Goal: Task Accomplishment & Management: Manage account settings

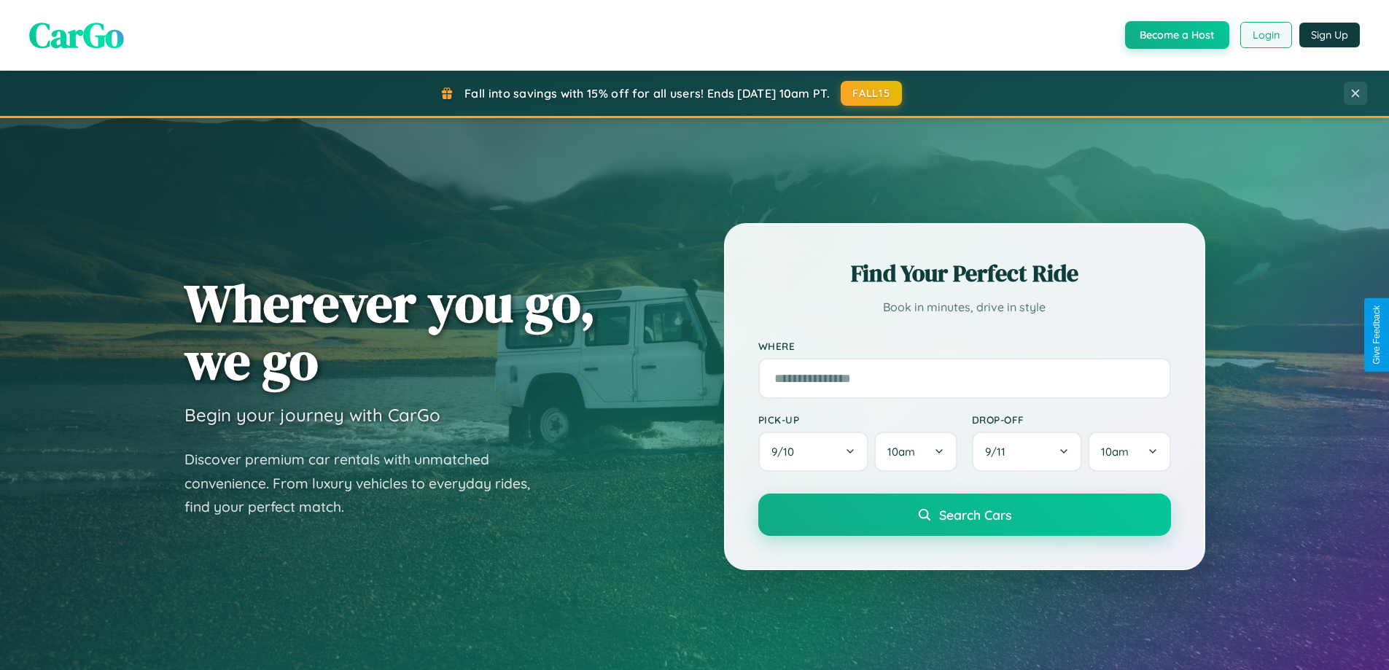
click at [1265, 35] on button "Login" at bounding box center [1266, 35] width 52 height 26
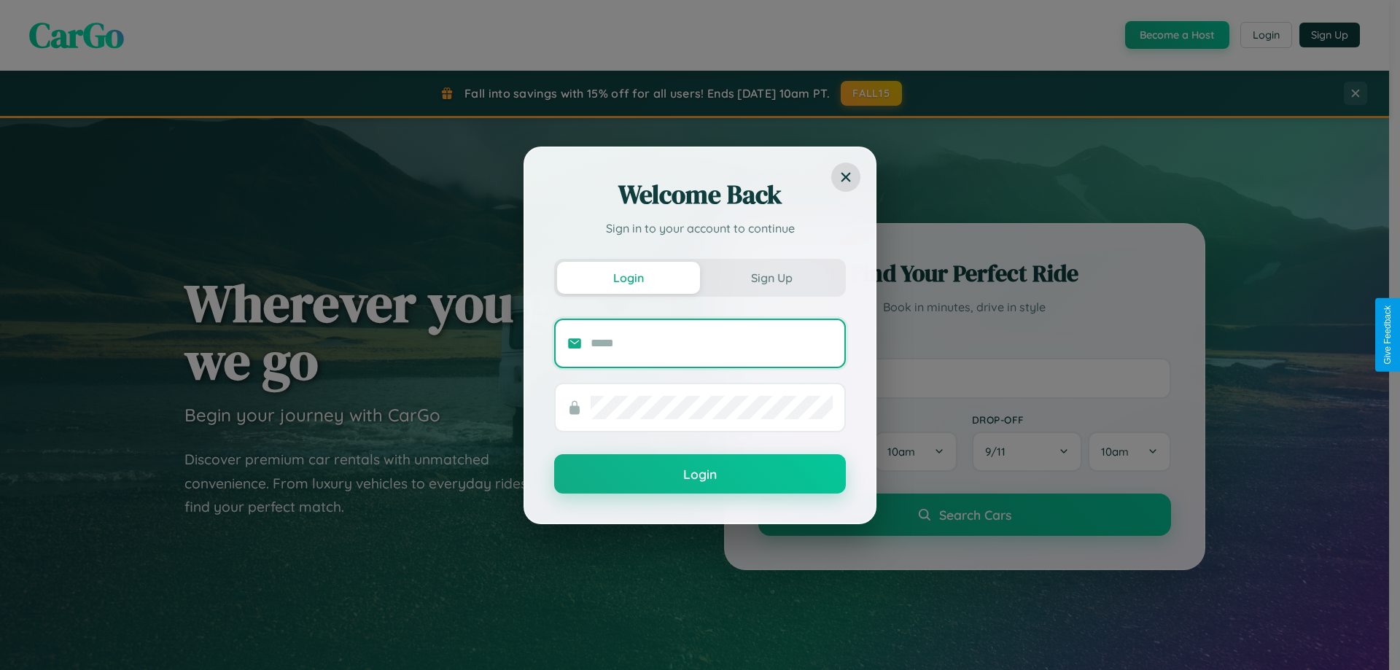
click at [711, 343] on input "text" at bounding box center [711, 343] width 242 height 23
type input "**********"
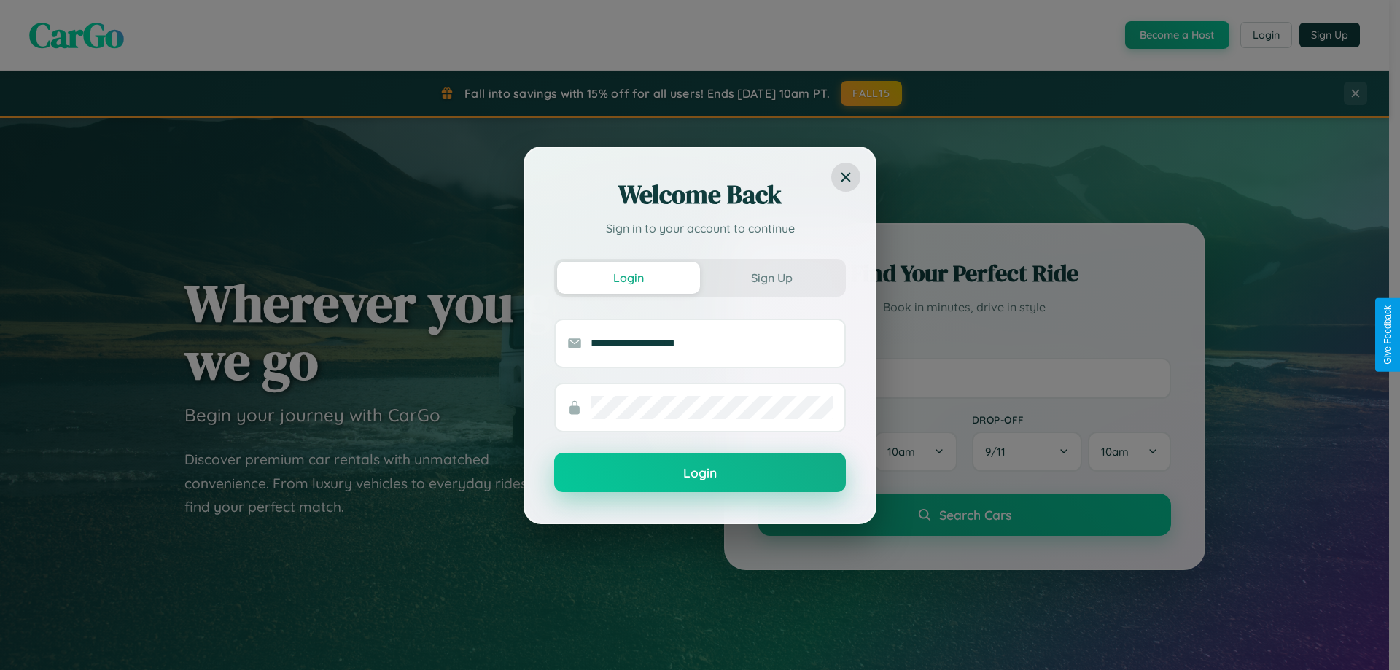
click at [700, 473] on button "Login" at bounding box center [700, 472] width 292 height 39
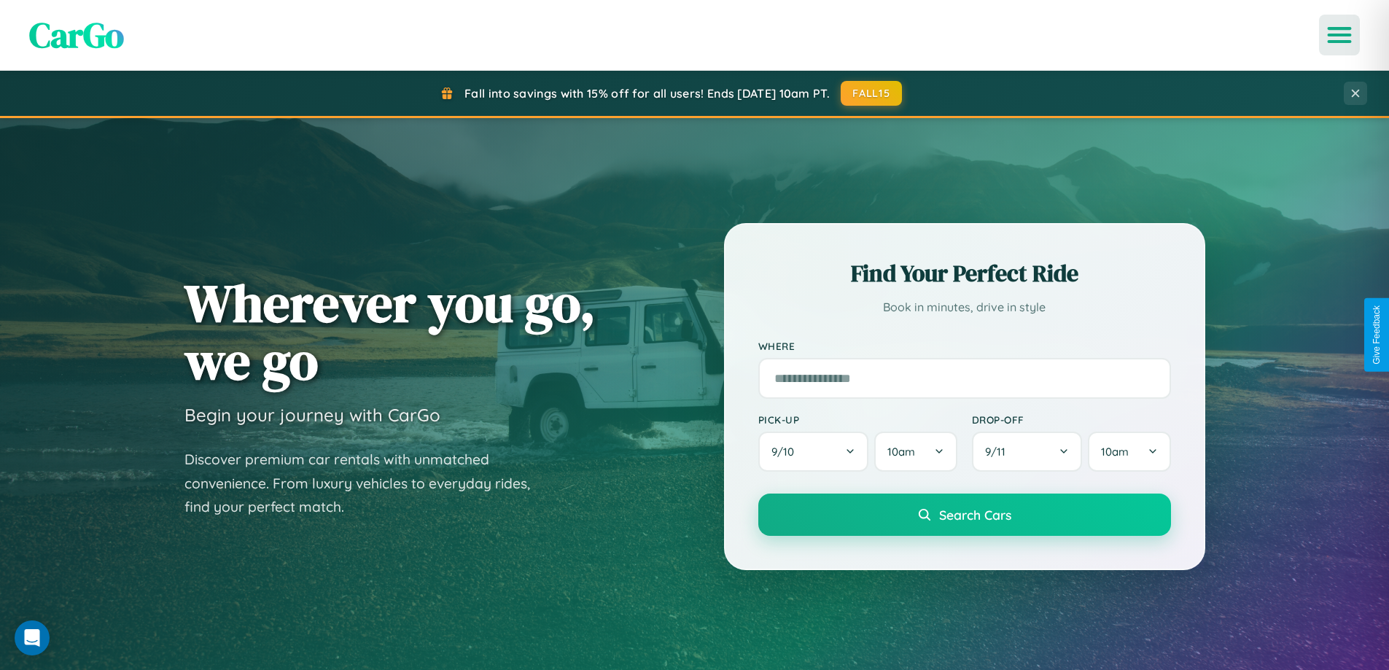
click at [1339, 35] on icon "Open menu" at bounding box center [1339, 34] width 21 height 13
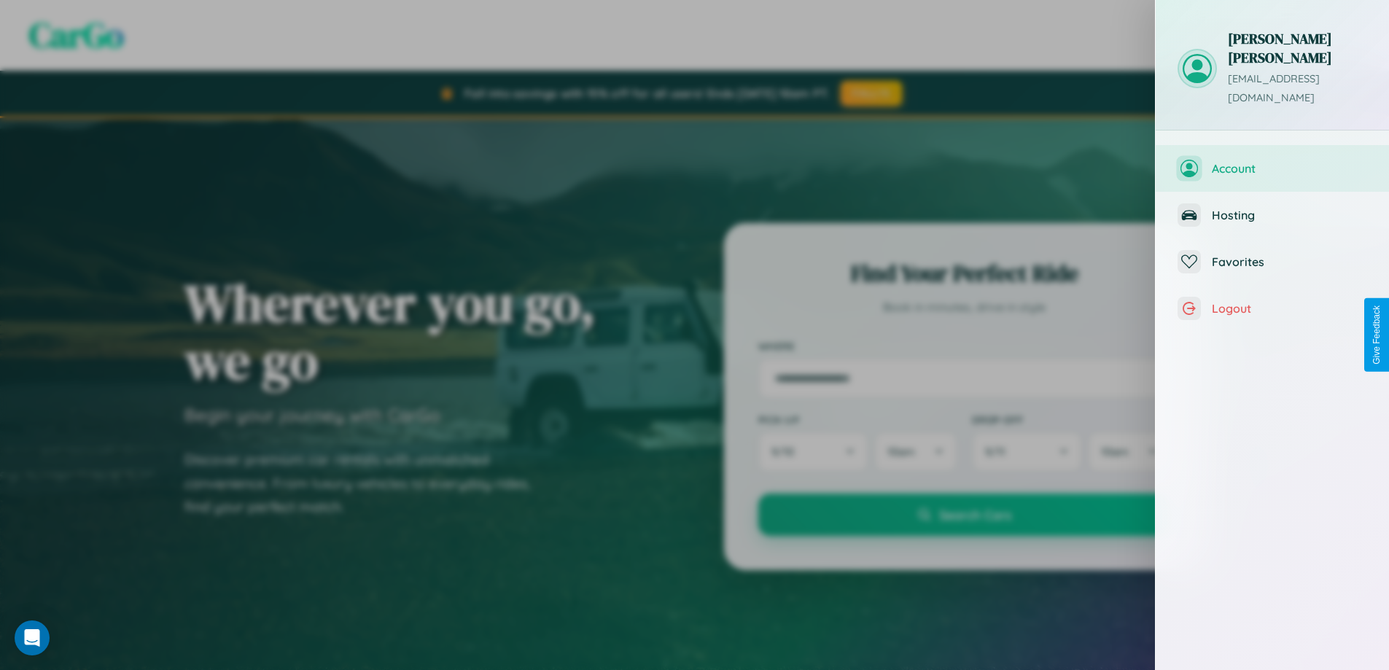
click at [1272, 161] on span "Account" at bounding box center [1289, 168] width 155 height 15
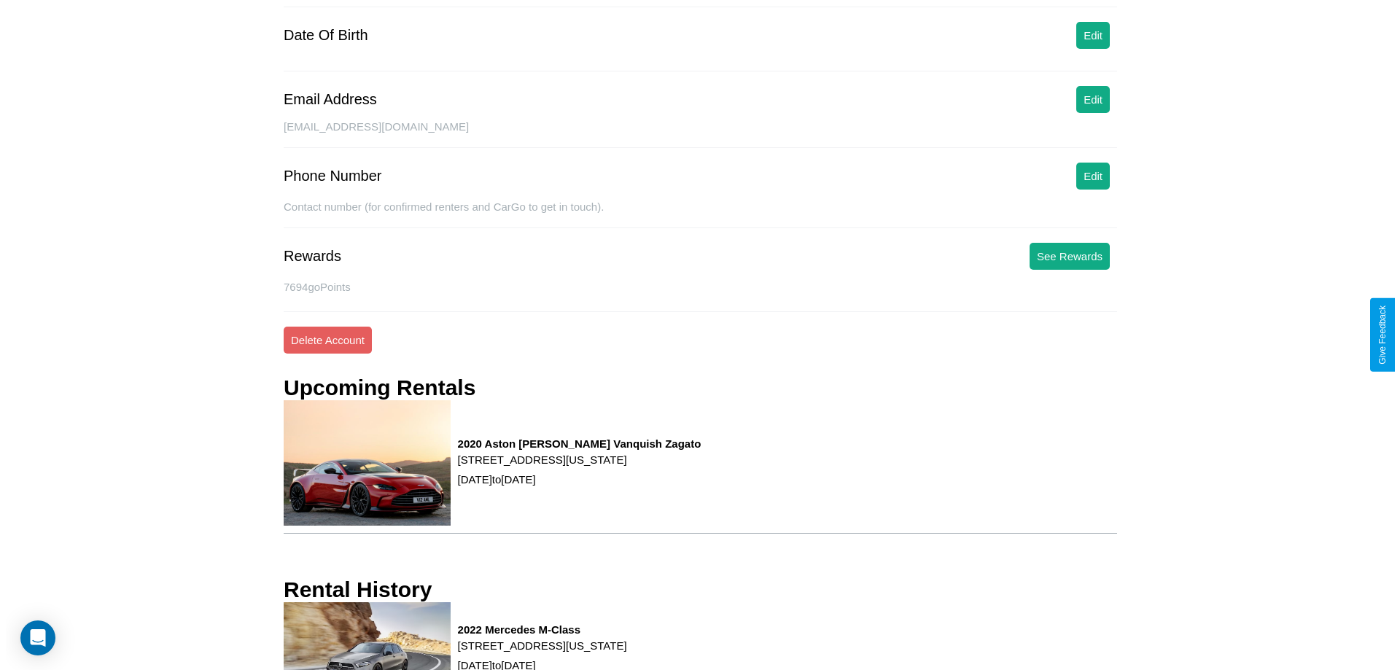
scroll to position [185, 0]
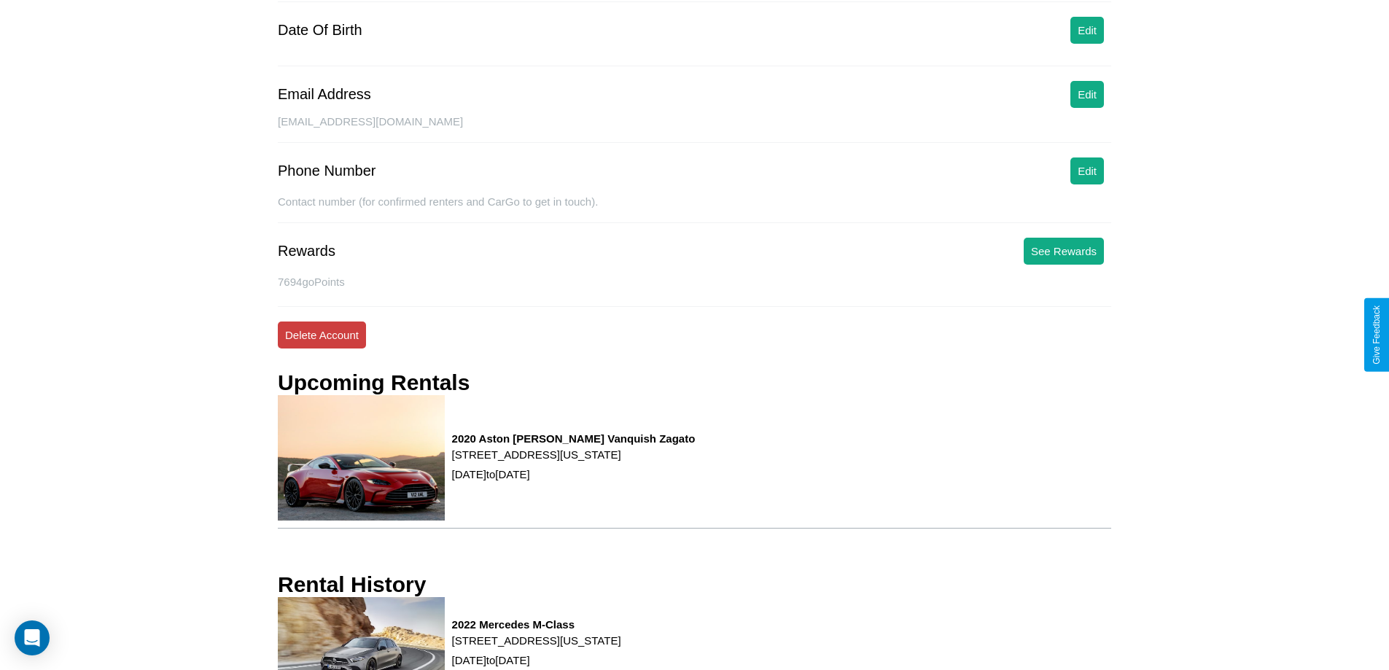
click at [321, 335] on button "Delete Account" at bounding box center [322, 334] width 88 height 27
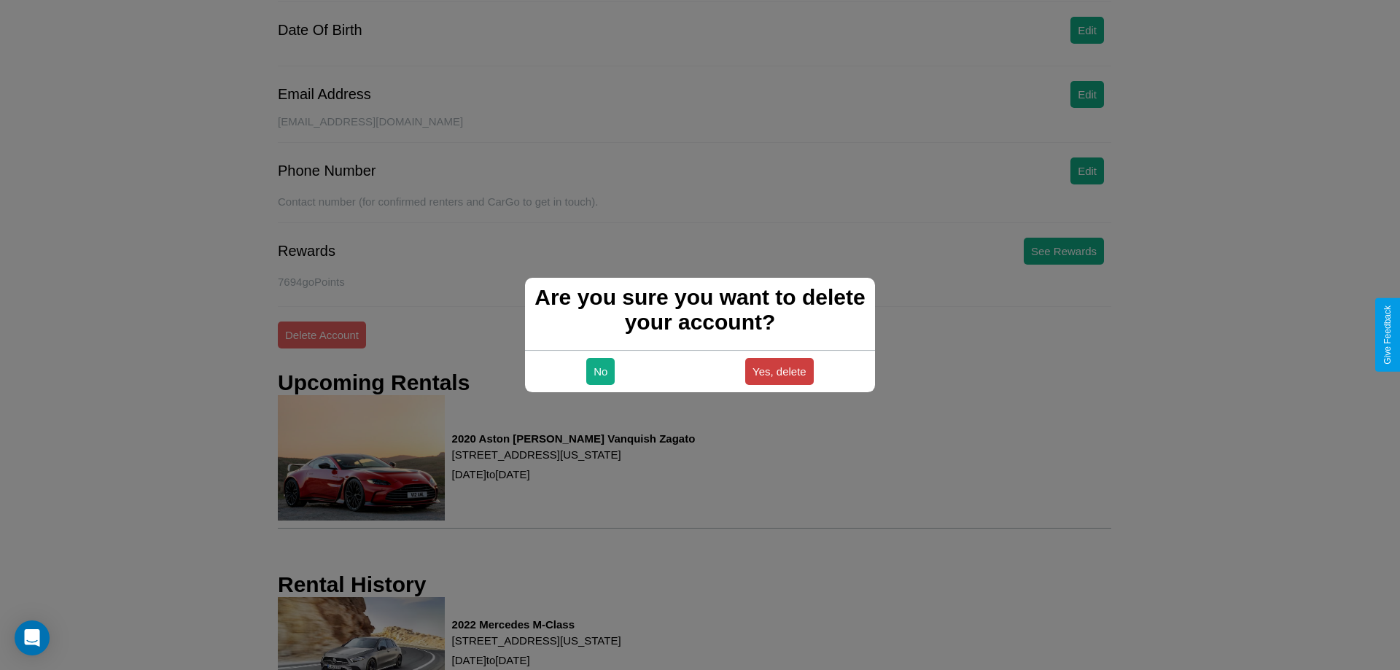
click at [779, 371] on button "Yes, delete" at bounding box center [779, 371] width 69 height 27
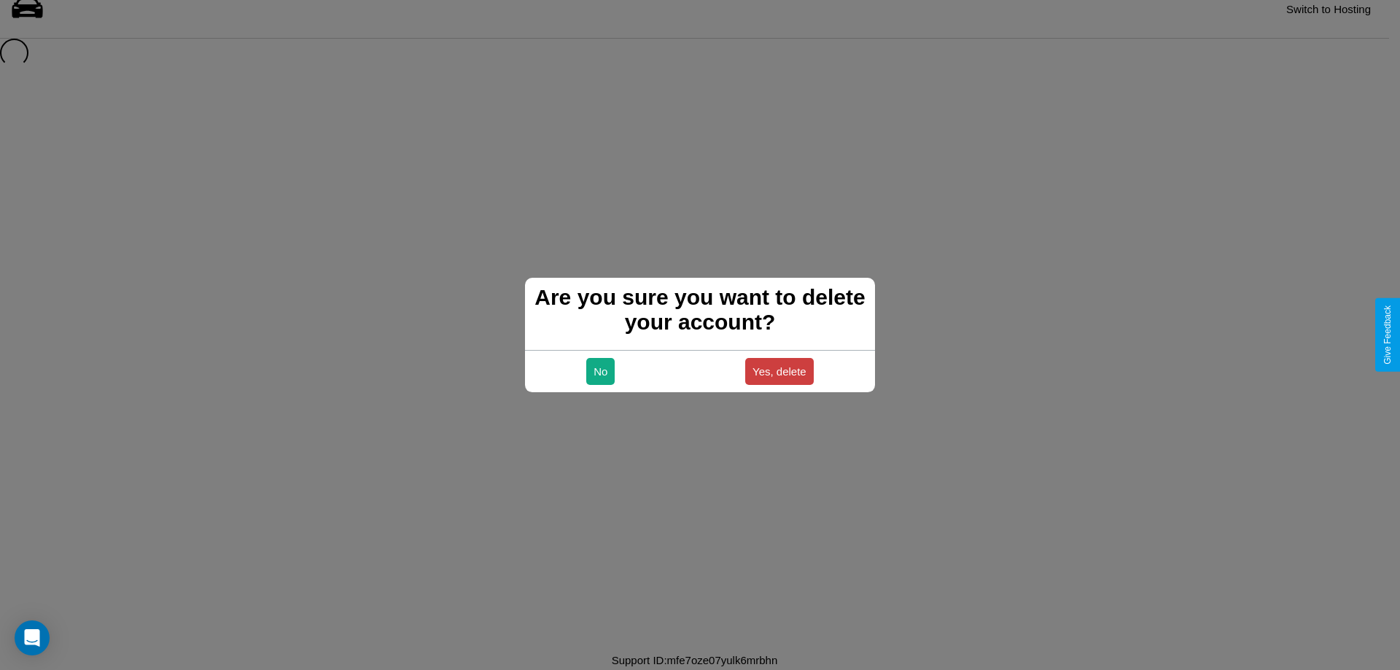
scroll to position [20, 0]
